Goal: Information Seeking & Learning: Learn about a topic

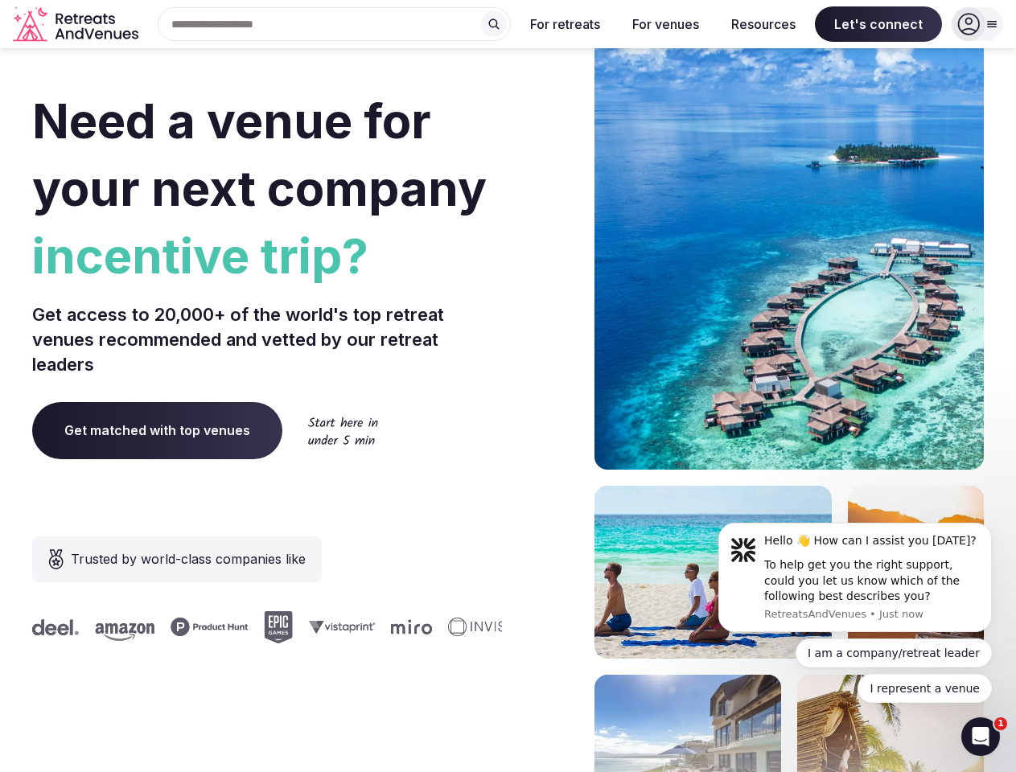
click at [507, 386] on div "Need a venue for your next company incentive trip? Get access to 20,000+ of the…" at bounding box center [507, 481] width 951 height 969
click at [335, 24] on div "Search Popular Destinations [GEOGRAPHIC_DATA], [GEOGRAPHIC_DATA] [GEOGRAPHIC_DA…" at bounding box center [328, 24] width 366 height 34
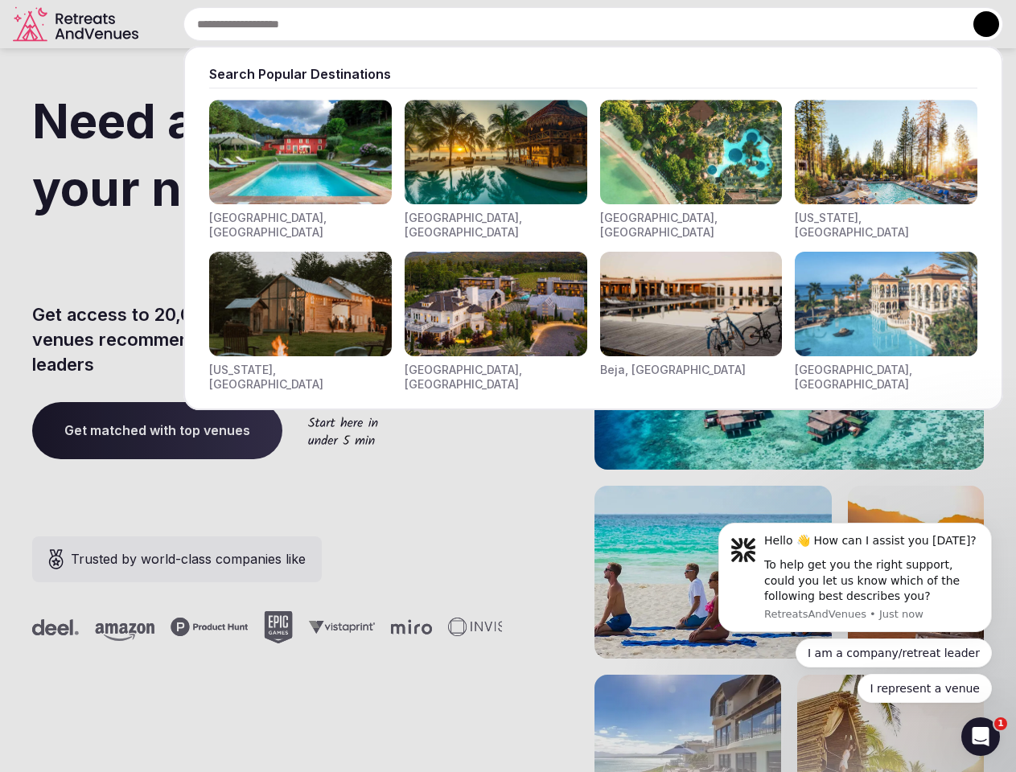
click at [494, 24] on input "text" at bounding box center [592, 24] width 819 height 34
click at [565, 24] on input "text" at bounding box center [592, 24] width 819 height 34
click at [665, 24] on input "text" at bounding box center [592, 24] width 819 height 34
click at [763, 24] on input "text" at bounding box center [592, 24] width 819 height 34
click at [878, 24] on input "text" at bounding box center [592, 24] width 819 height 34
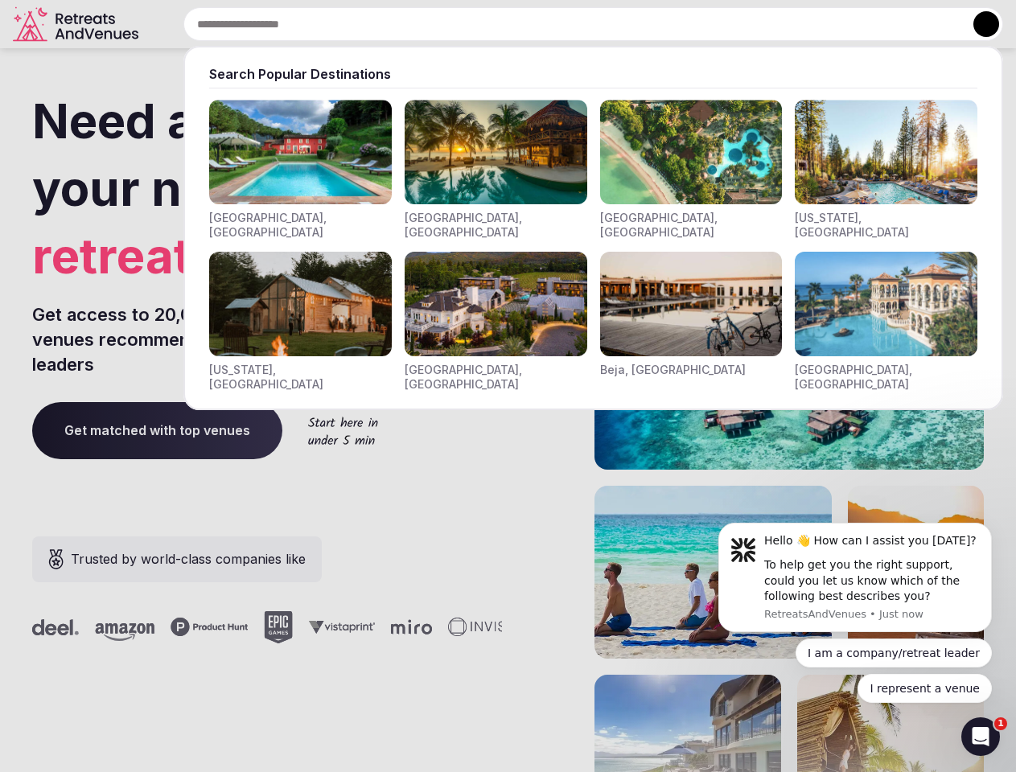
click at [977, 24] on button at bounding box center [986, 24] width 26 height 26
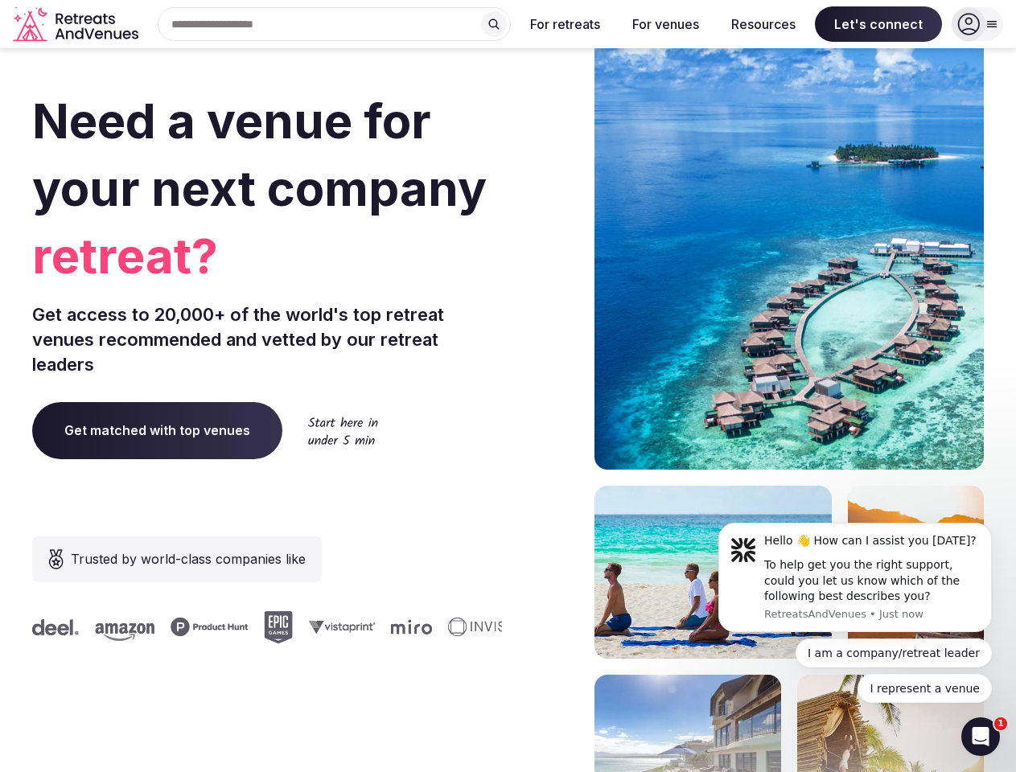
click at [855, 577] on div "To help get you the right support, could you let us know which of the following…" at bounding box center [872, 580] width 216 height 47
